Goal: Task Accomplishment & Management: Complete application form

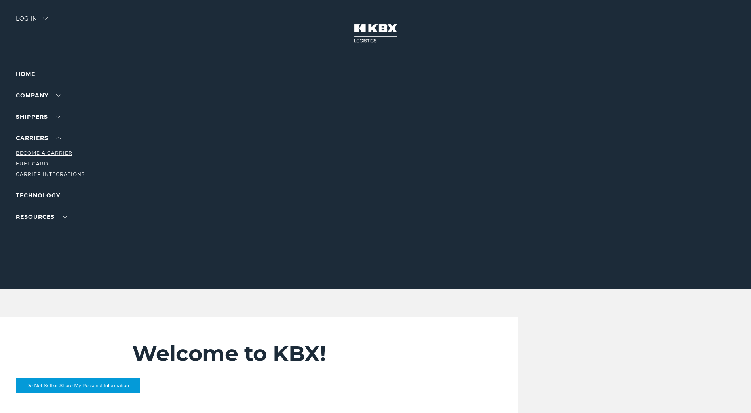
click at [40, 154] on link "Become a Carrier" at bounding box center [44, 153] width 57 height 6
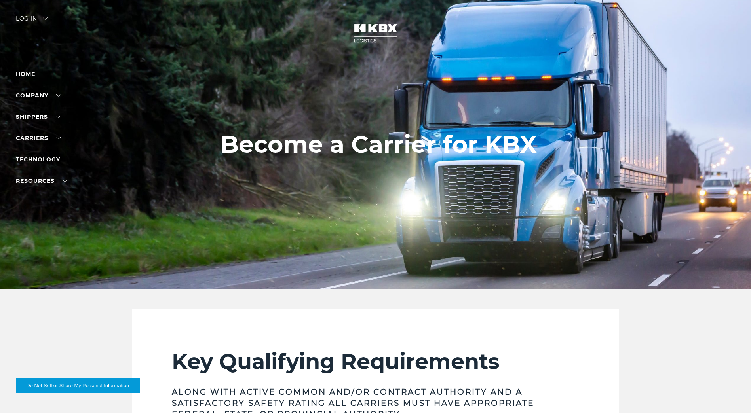
click at [47, 23] on div "Log in" at bounding box center [32, 21] width 32 height 11
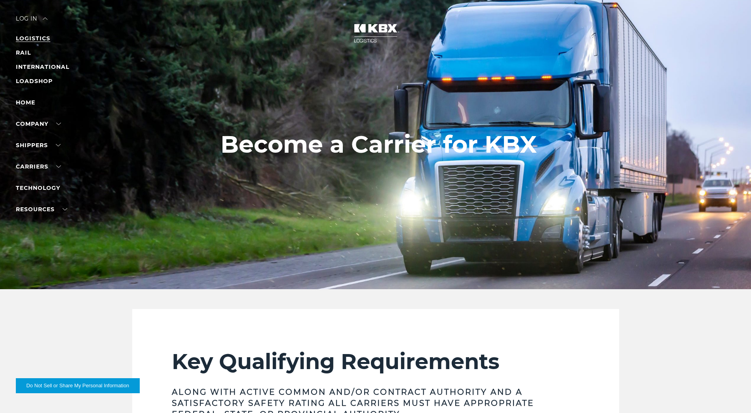
click at [40, 40] on link "LOGISTICS" at bounding box center [33, 38] width 34 height 7
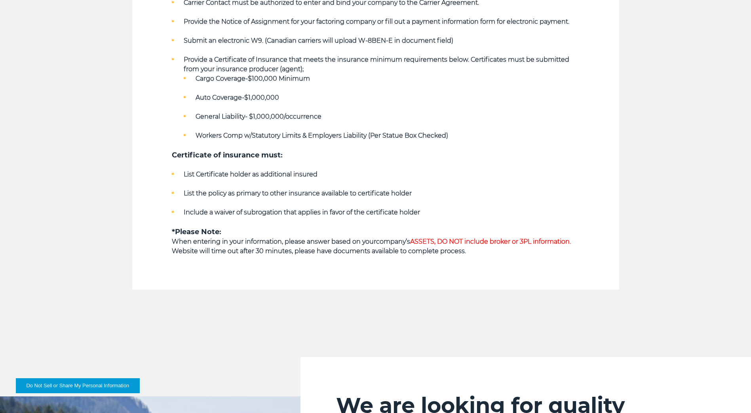
scroll to position [503, 0]
